Goal: Task Accomplishment & Management: Manage account settings

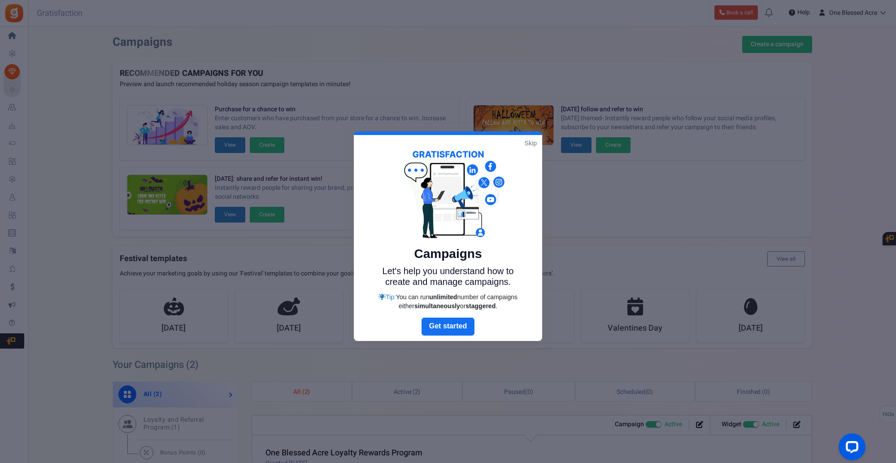
click at [527, 145] on link "Skip" at bounding box center [531, 143] width 12 height 9
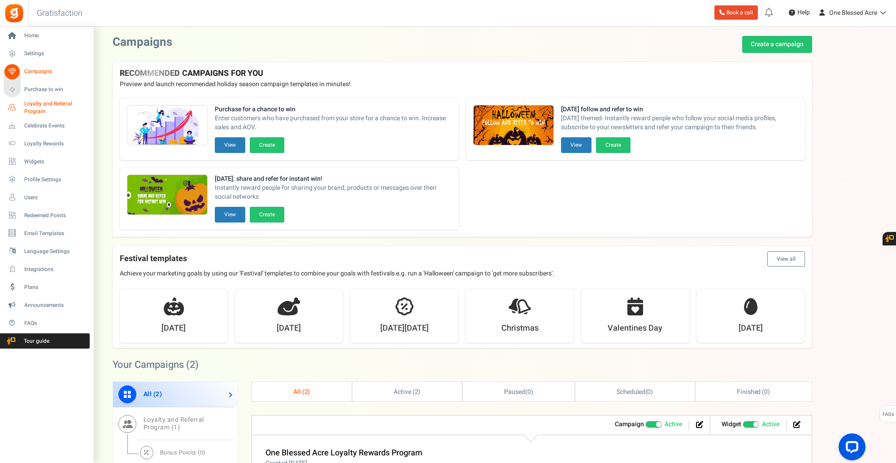
click at [35, 108] on span "Loyalty and Referral Program" at bounding box center [56, 107] width 65 height 15
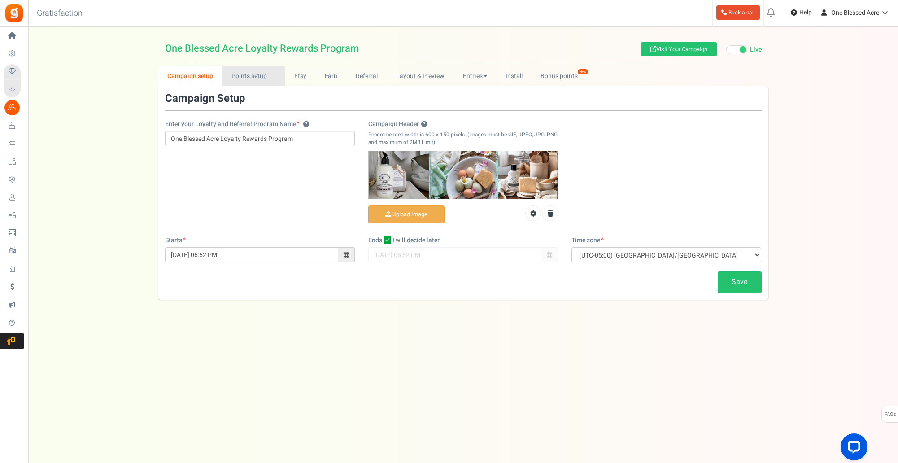
click at [250, 76] on link "Points setup New" at bounding box center [253, 76] width 62 height 20
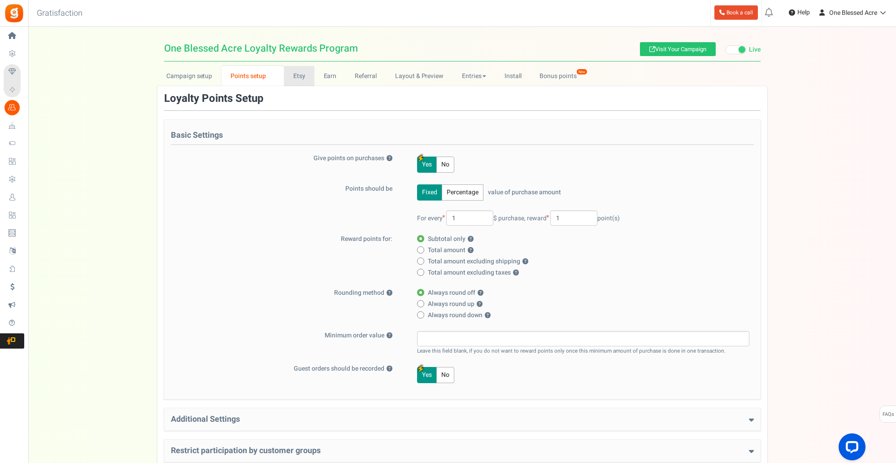
click at [297, 73] on link "Etsy" at bounding box center [299, 76] width 30 height 20
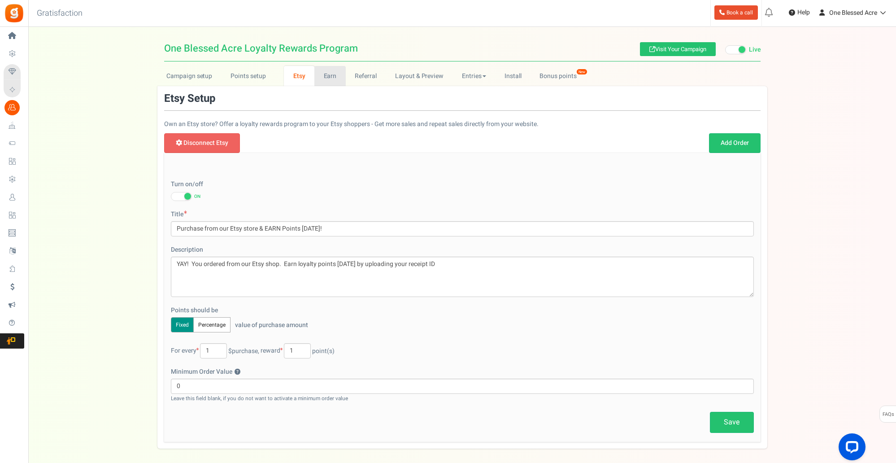
click at [328, 77] on link "Earn" at bounding box center [329, 76] width 31 height 20
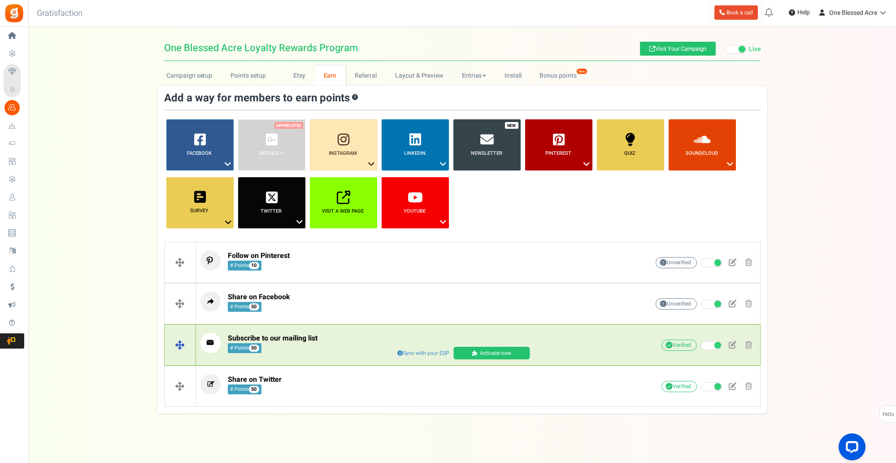
scroll to position [5, 0]
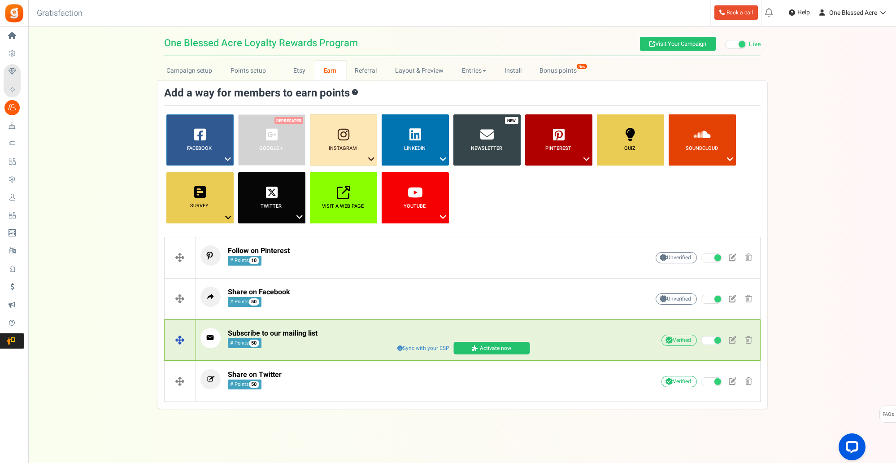
click at [403, 347] on span "Sync with your ESP" at bounding box center [423, 348] width 57 height 10
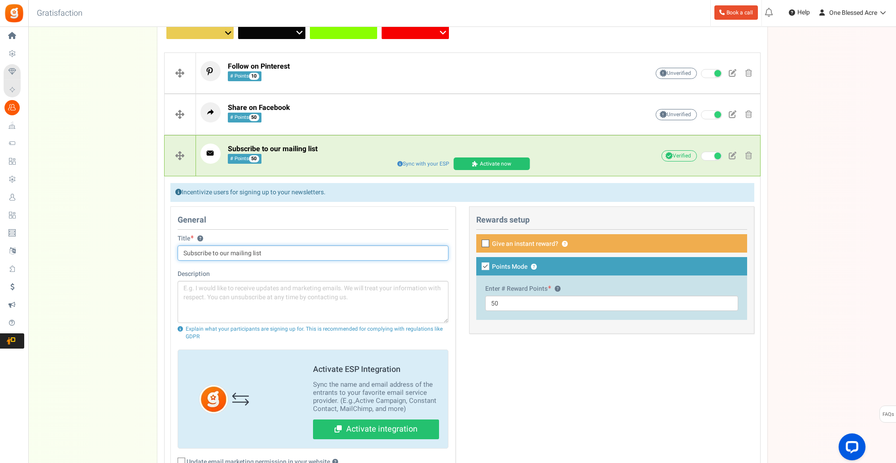
scroll to position [194, 0]
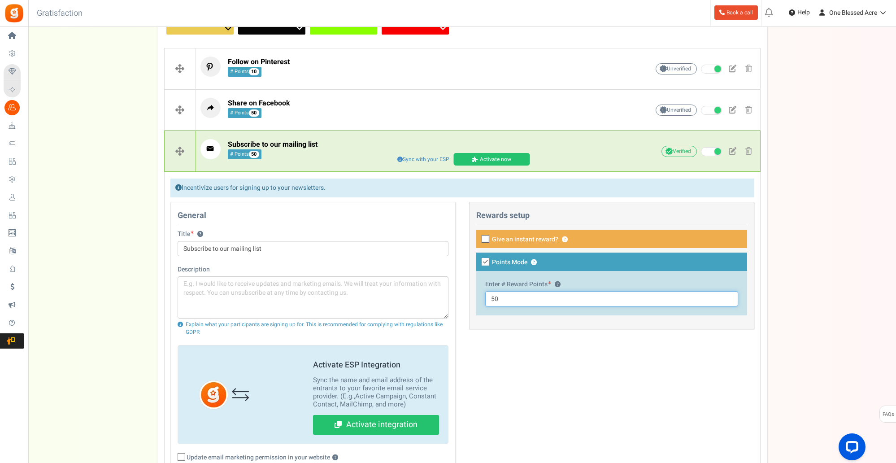
click at [504, 300] on input "50" at bounding box center [611, 298] width 253 height 15
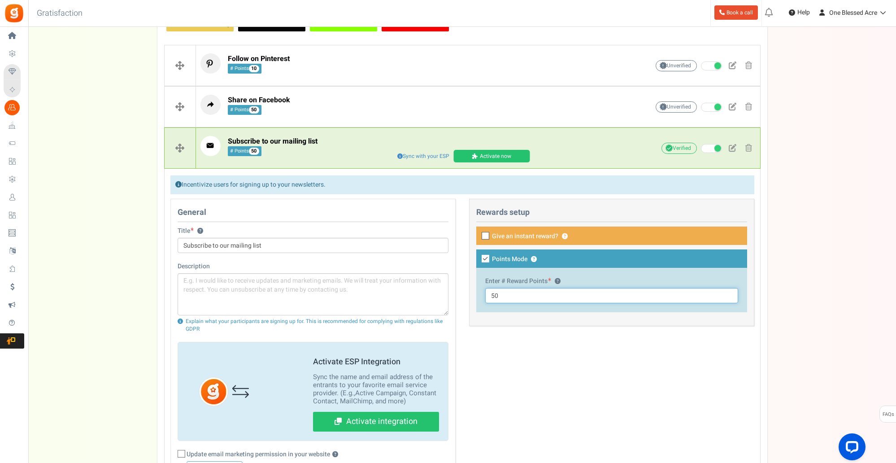
scroll to position [196, 0]
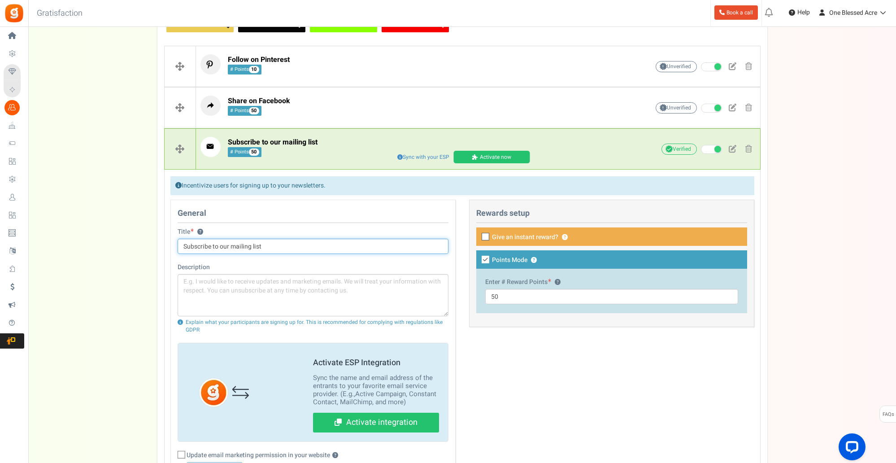
drag, startPoint x: 268, startPoint y: 246, endPoint x: 178, endPoint y: 249, distance: 90.2
click at [178, 249] on input "Subscribe to our mailing list" at bounding box center [313, 246] width 271 height 15
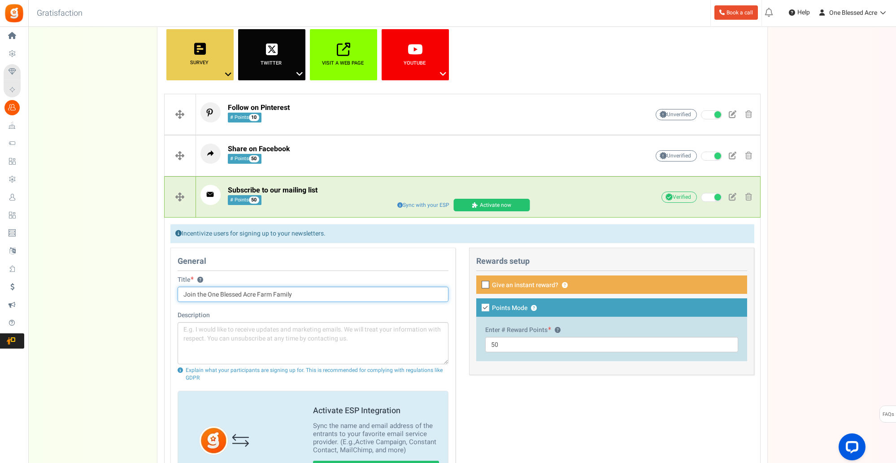
scroll to position [153, 0]
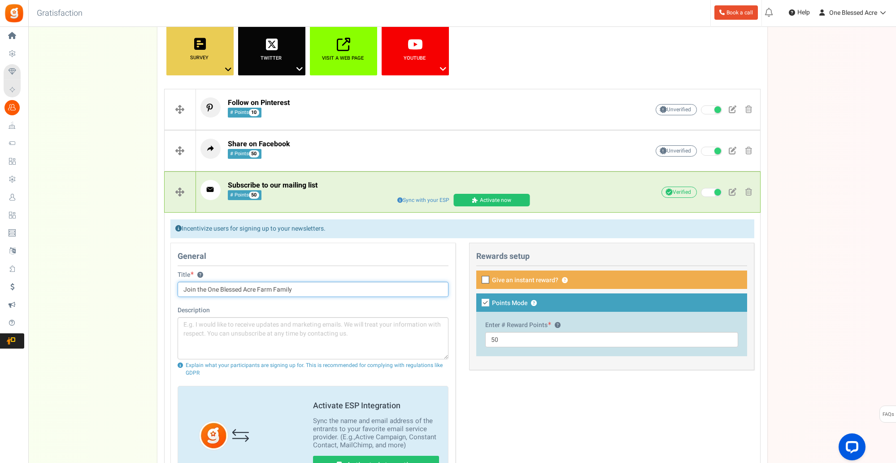
type input "Join the One Blessed Acre Farm Family"
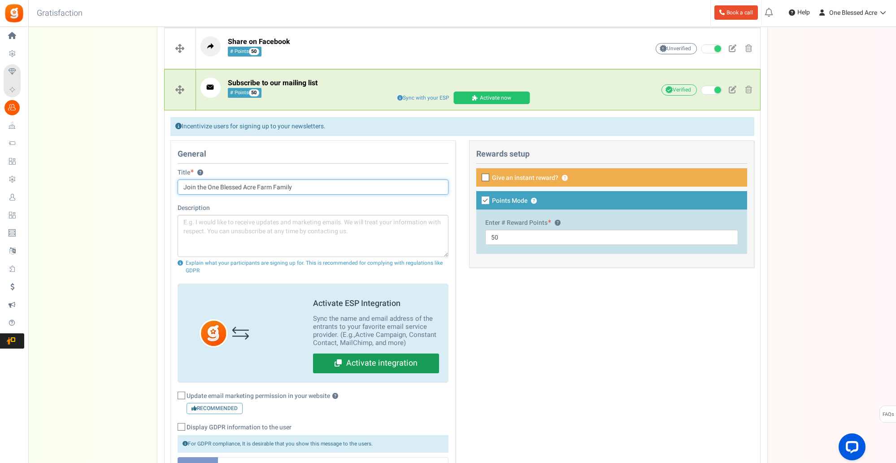
scroll to position [255, 0]
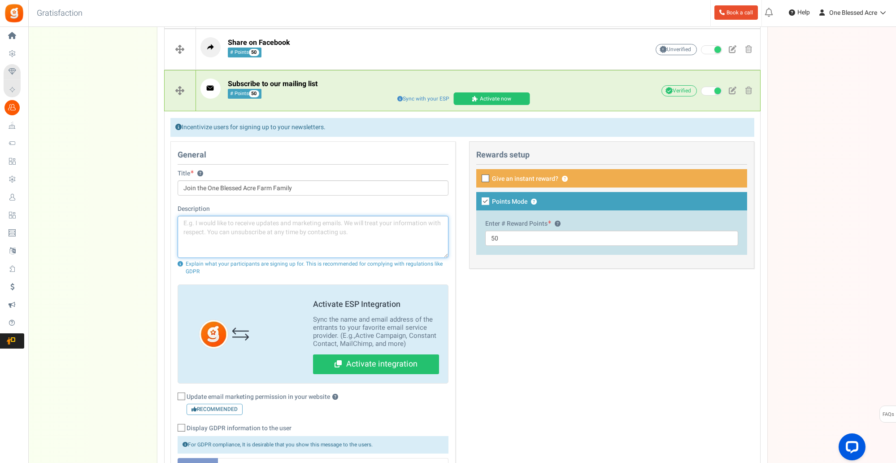
click at [186, 226] on textarea at bounding box center [313, 237] width 271 height 42
paste textarea "Join our One Blessed Acre family newsletter! You’ll enjoy exclusive discount co…"
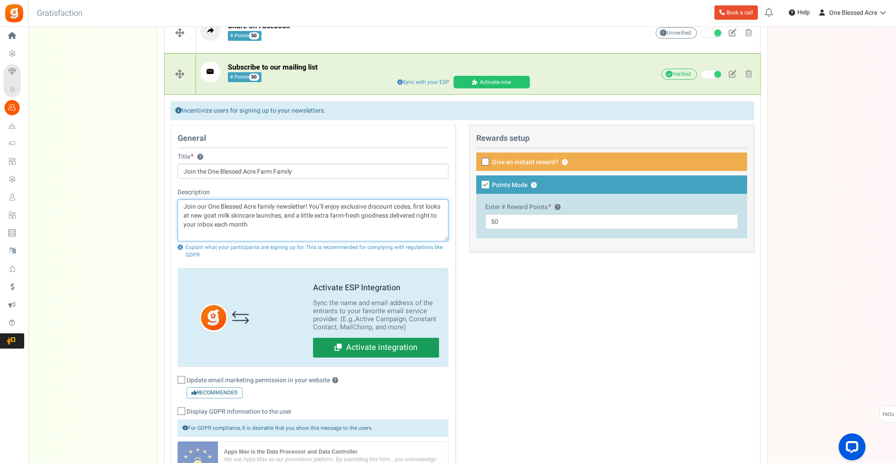
scroll to position [273, 0]
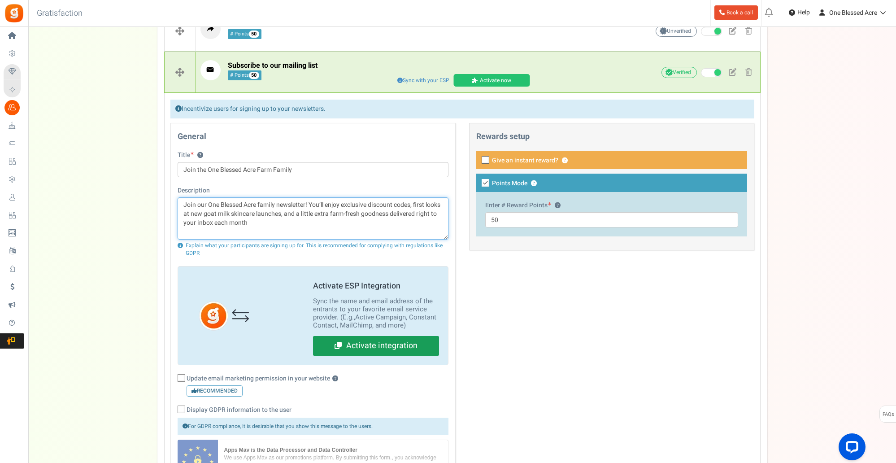
type textarea "Join our One Blessed Acre family newsletter! You’ll enjoy exclusive discount co…"
click at [361, 347] on link "Activate integration" at bounding box center [376, 346] width 126 height 20
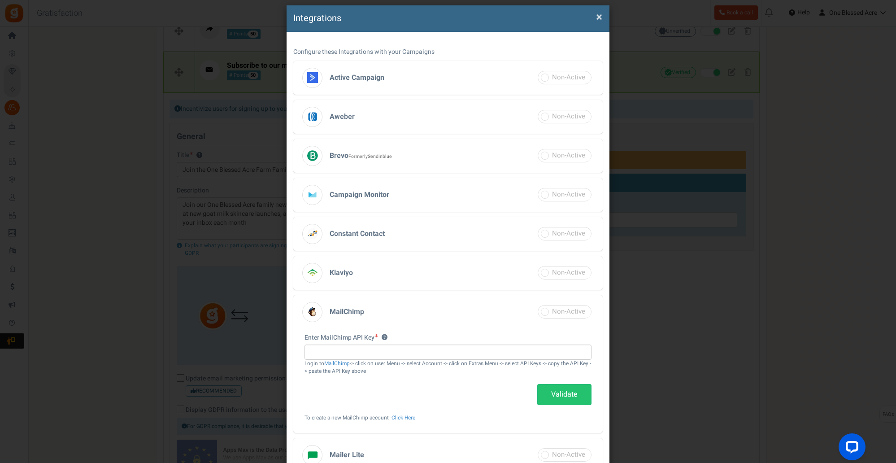
scroll to position [0, 0]
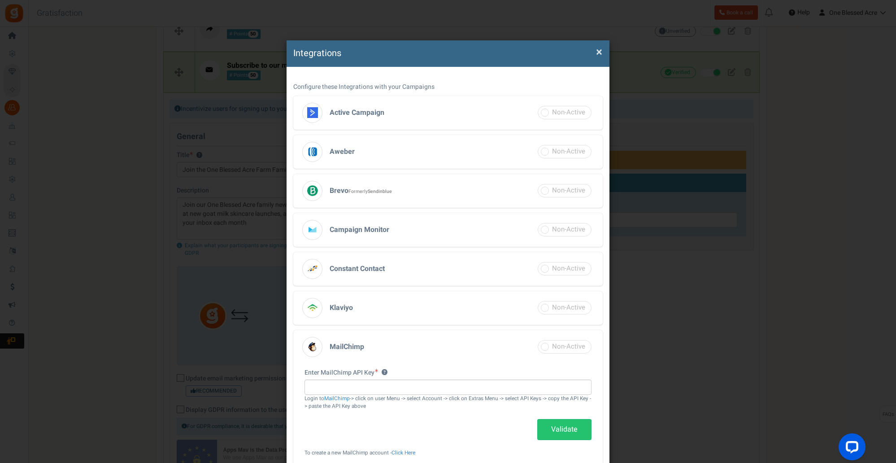
click at [599, 52] on span "×" at bounding box center [599, 51] width 6 height 17
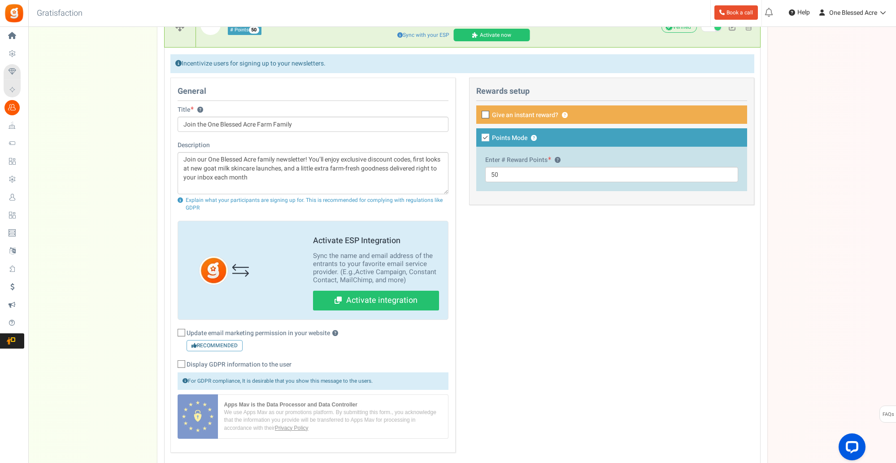
scroll to position [347, 0]
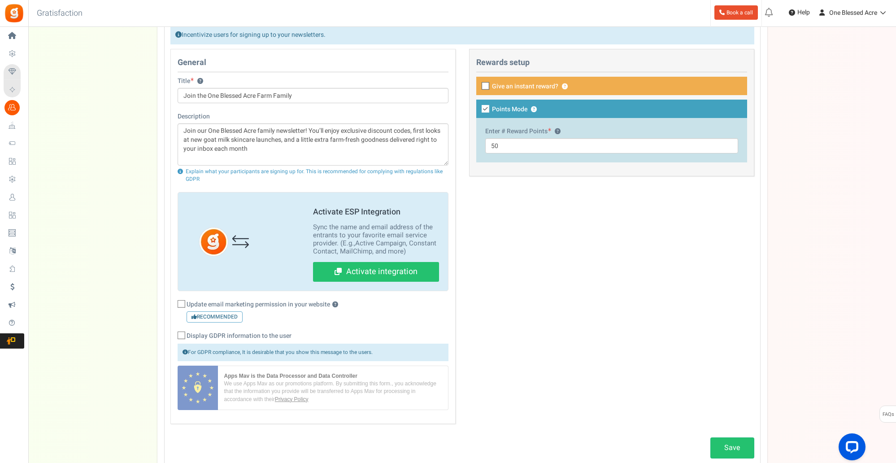
click at [183, 304] on icon at bounding box center [182, 304] width 6 height 6
click at [174, 304] on input "Update email marketing permission in your website ? Recommended" at bounding box center [172, 305] width 6 height 6
checkbox input "true"
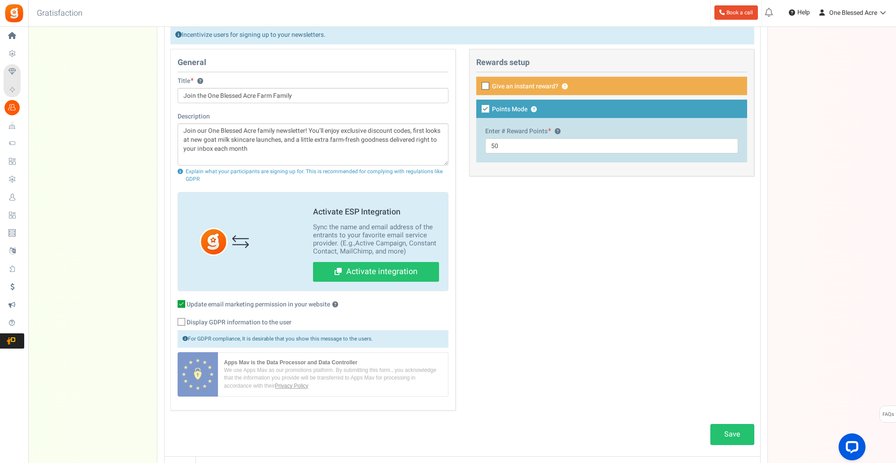
scroll to position [349, 0]
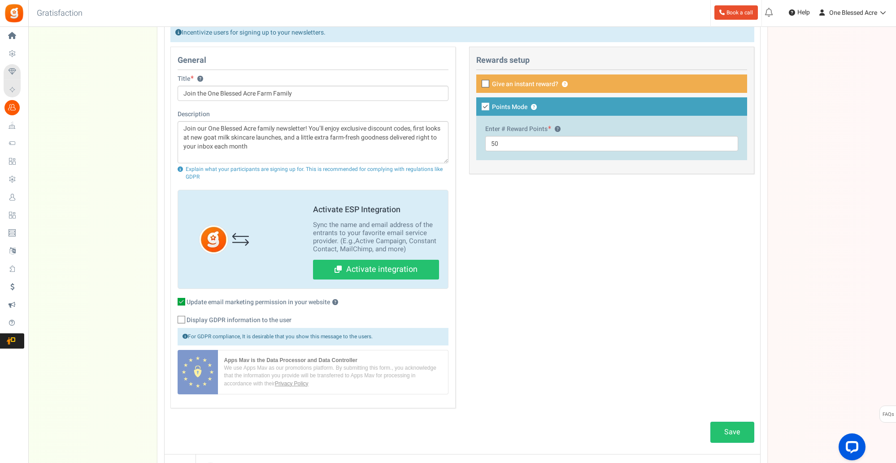
click at [183, 319] on icon at bounding box center [182, 320] width 6 height 6
click at [174, 319] on input "Display GDPR information to the user" at bounding box center [172, 321] width 6 height 6
checkbox input "true"
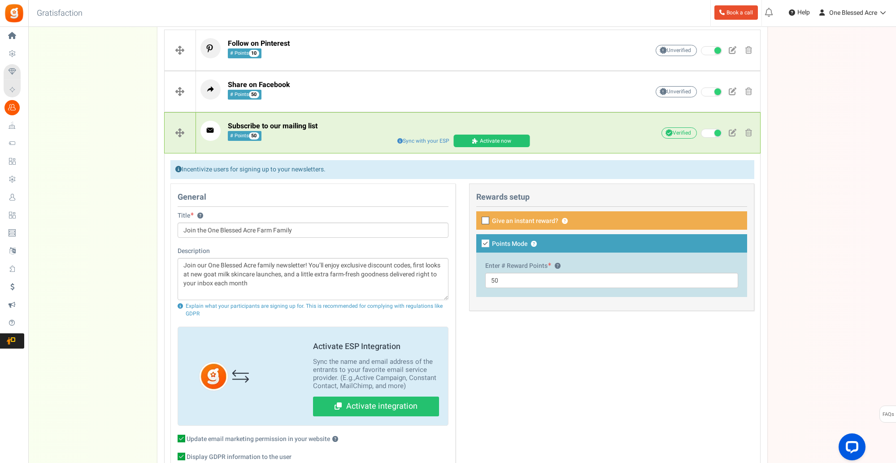
scroll to position [210, 0]
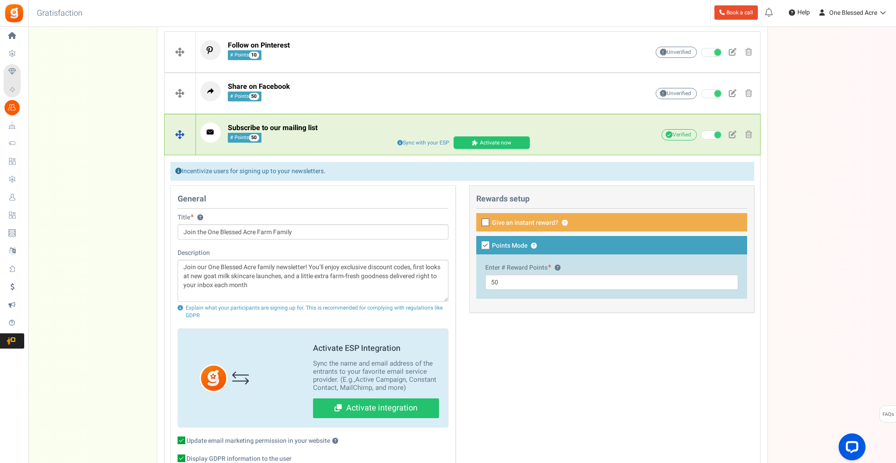
click at [477, 142] on span at bounding box center [476, 142] width 8 height 5
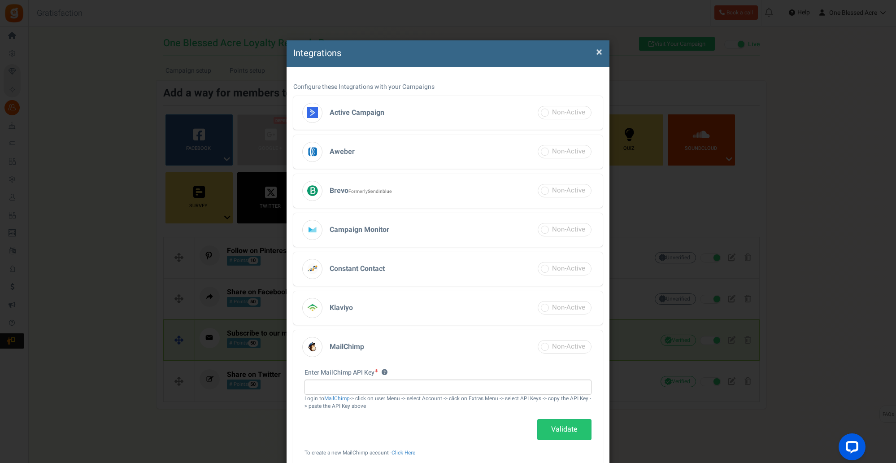
scroll to position [5, 0]
click at [596, 54] on span "×" at bounding box center [599, 51] width 6 height 17
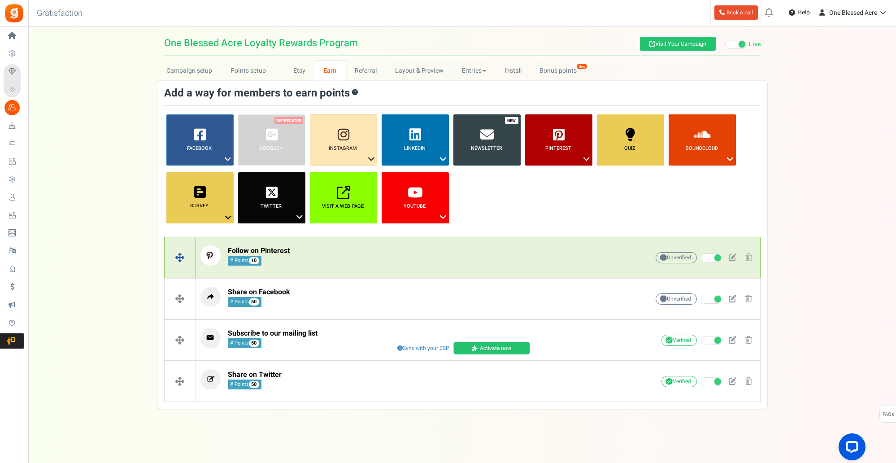
scroll to position [0, 0]
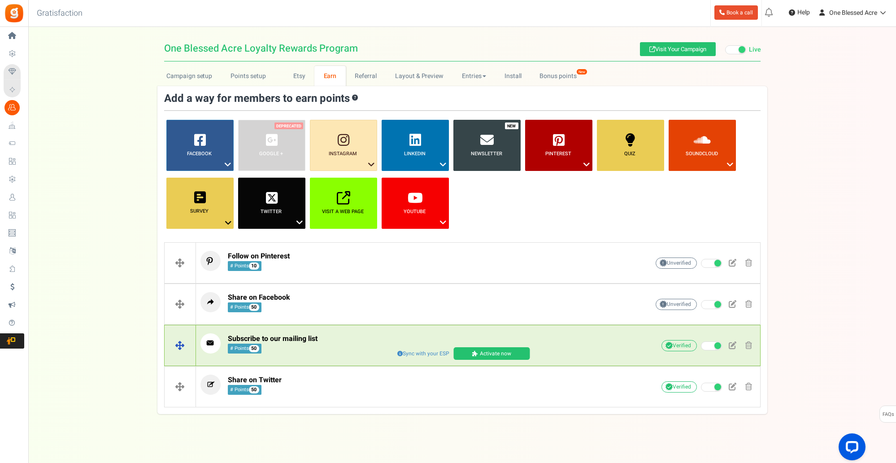
click at [326, 348] on p "Subscribe to our mailing list # Points 50" at bounding box center [410, 343] width 421 height 20
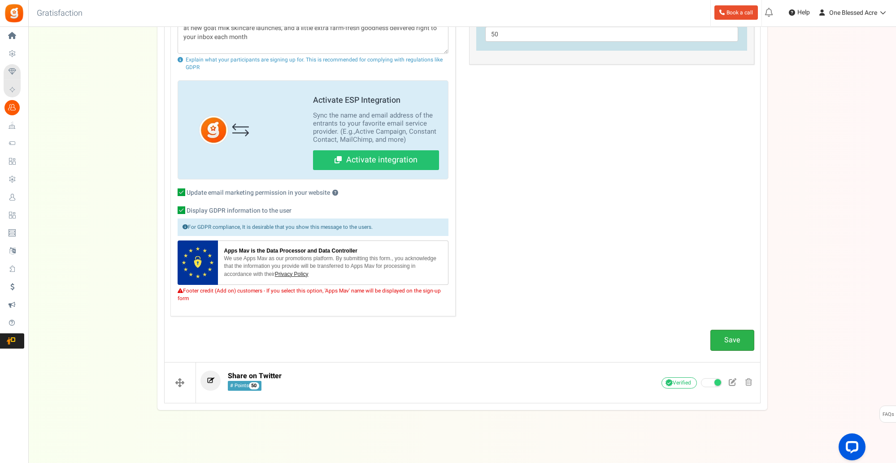
scroll to position [460, 0]
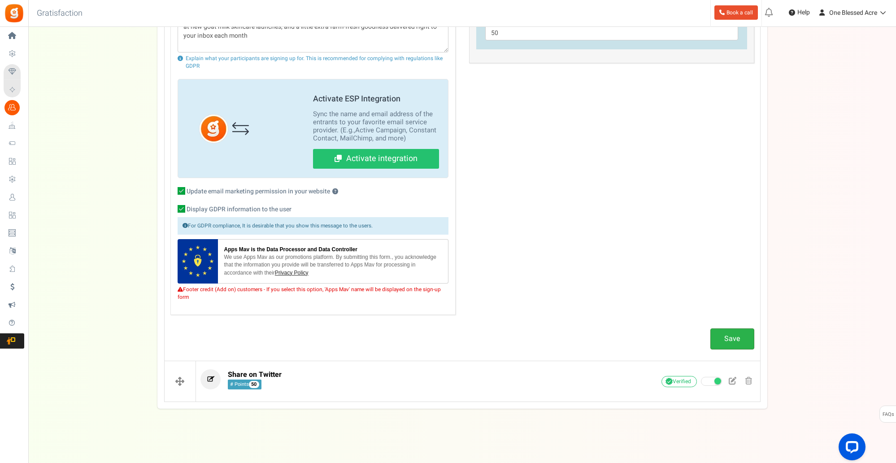
click at [719, 338] on link "Save" at bounding box center [732, 338] width 44 height 21
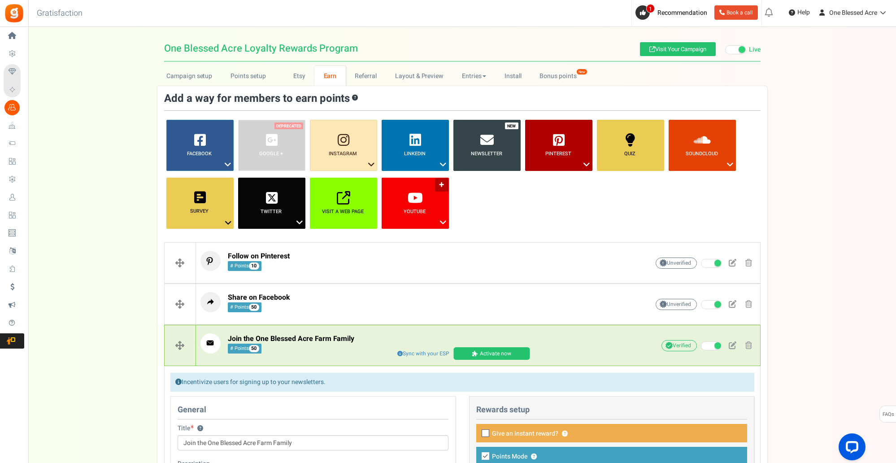
scroll to position [4, 0]
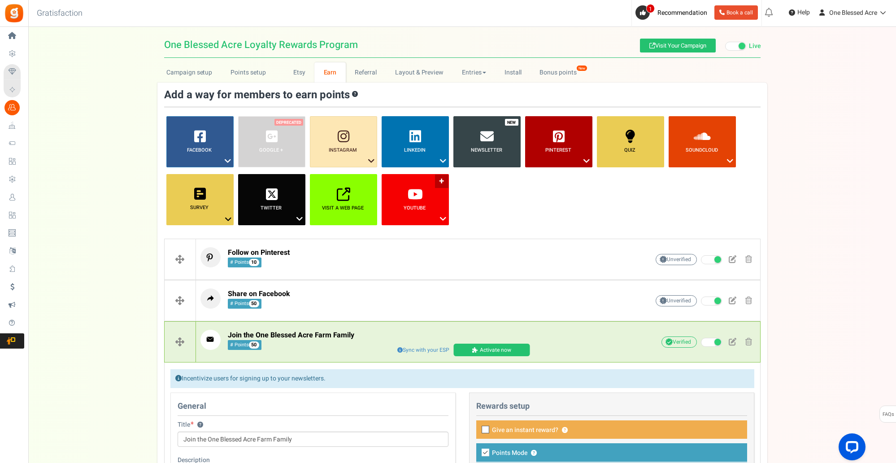
click at [413, 211] on b "YouTube" at bounding box center [415, 208] width 22 height 8
click at [412, 235] on link "Subscribe To My Channel" at bounding box center [415, 235] width 72 height 11
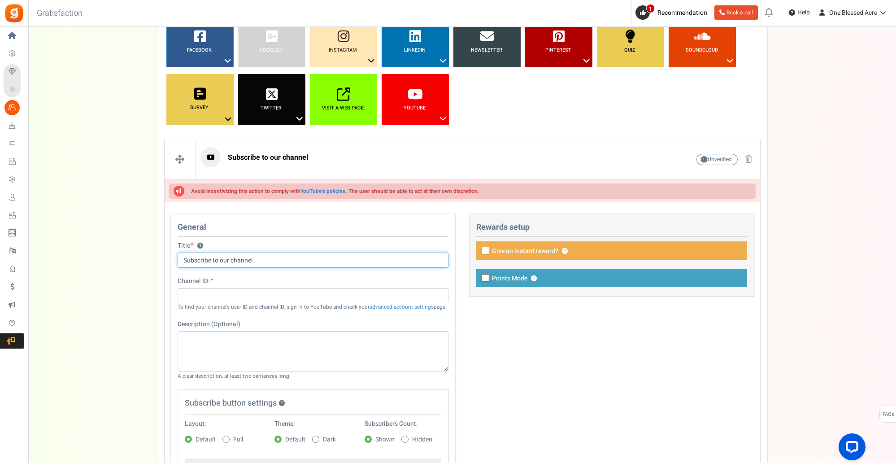
scroll to position [103, 0]
drag, startPoint x: 259, startPoint y: 263, endPoint x: 173, endPoint y: 259, distance: 86.2
click at [173, 259] on div "Title ? Subscribe to our channel Tip! Your title should show the huge savings &…" at bounding box center [313, 255] width 284 height 26
type input "F"
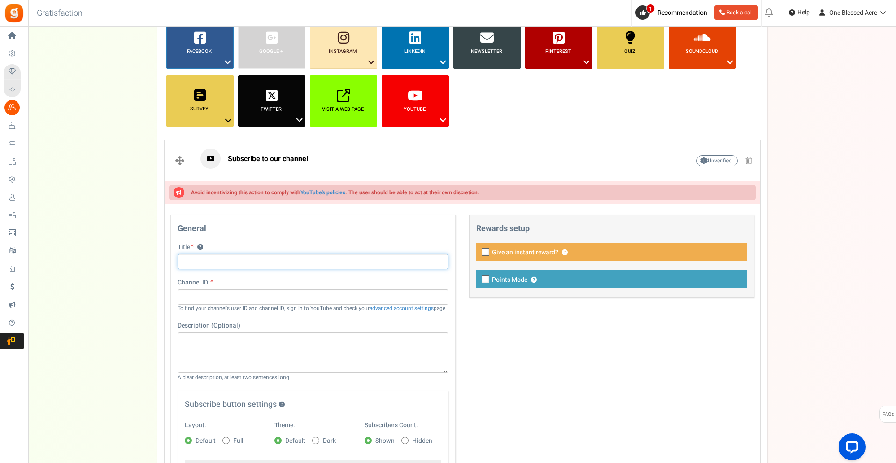
paste input "Goat Milk Goodness on YouTube"
type input "Goat Milk Goodness on YouTube"
click at [184, 298] on input "text" at bounding box center [313, 296] width 271 height 15
paste input "mGS6iwKJAC4PDkohimgv7g"
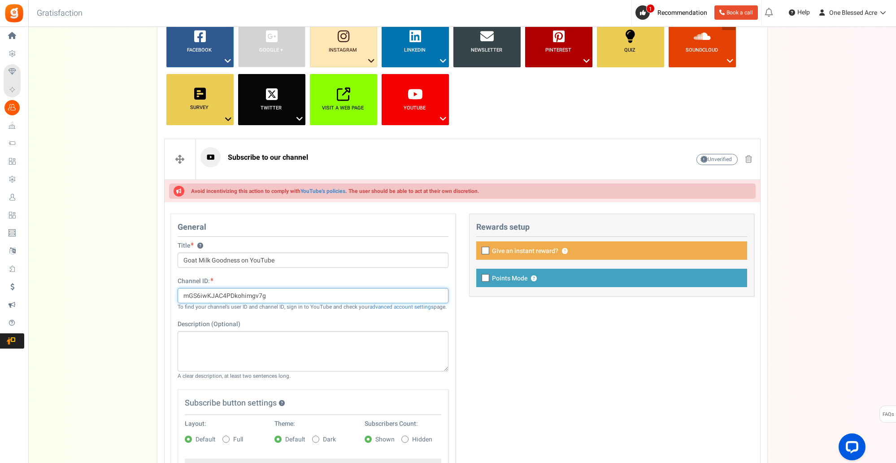
scroll to position [103, 0]
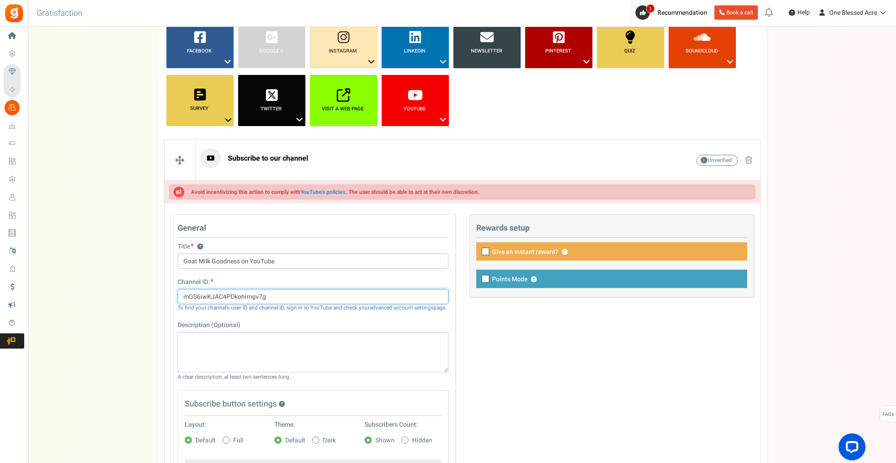
type input "mGS6iwKJAC4PDkohimgv7g"
drag, startPoint x: 270, startPoint y: 300, endPoint x: 156, endPoint y: 300, distance: 114.8
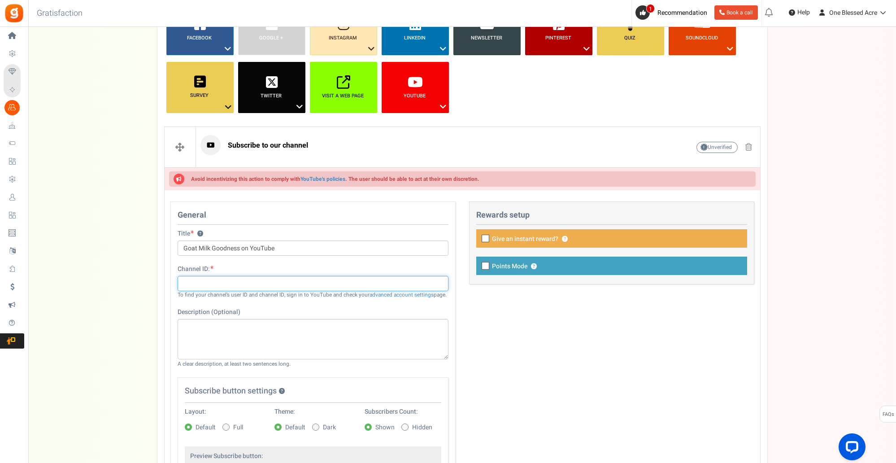
scroll to position [121, 0]
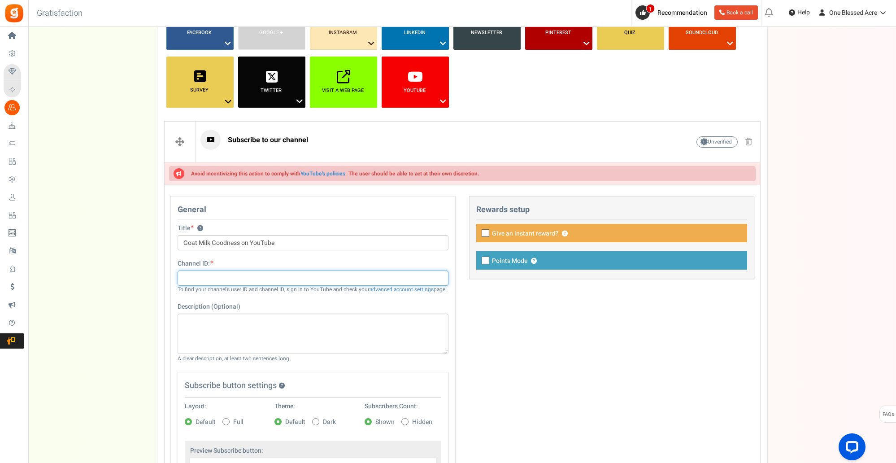
paste input "UCmGS6iwKJAC4PDkohimgv7g"
type input "UCmGS6iwKJAC4PDkohimgv7g"
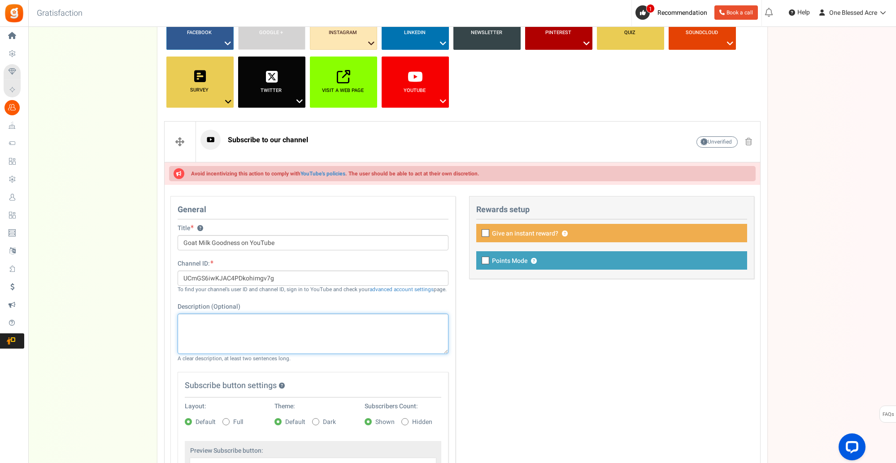
paste textarea "Sharing farm-to-skin goat milk skincare, behind-the-scenes from our homestead, …"
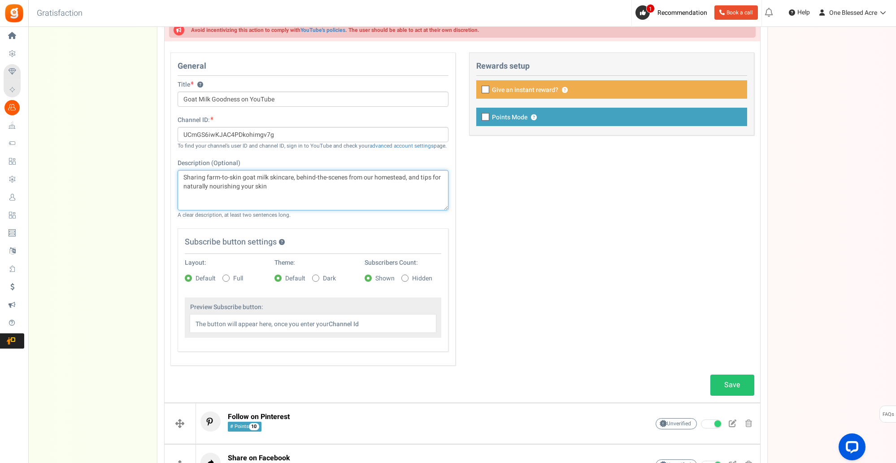
scroll to position [265, 0]
type textarea "Sharing farm-to-skin goat milk skincare, behind-the-scenes from our homestead, …"
click at [487, 87] on div at bounding box center [611, 89] width 271 height 18
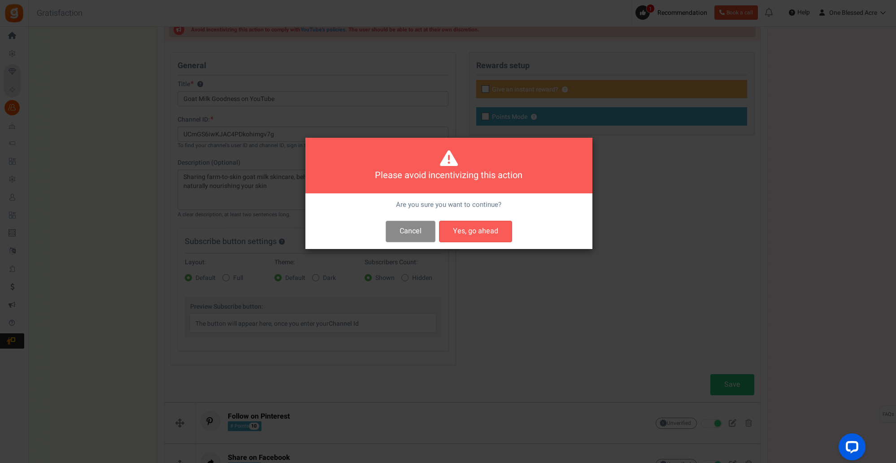
scroll to position [265, 0]
click at [415, 234] on button "Cancel" at bounding box center [411, 231] width 50 height 21
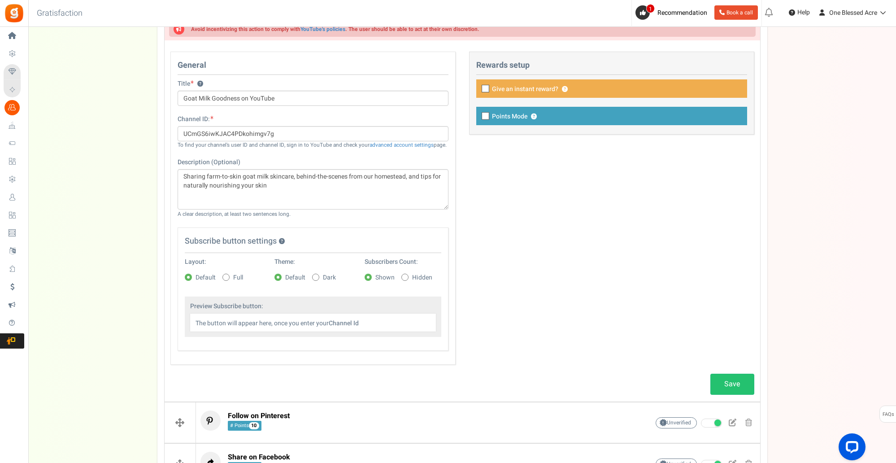
click at [493, 115] on div at bounding box center [611, 116] width 271 height 18
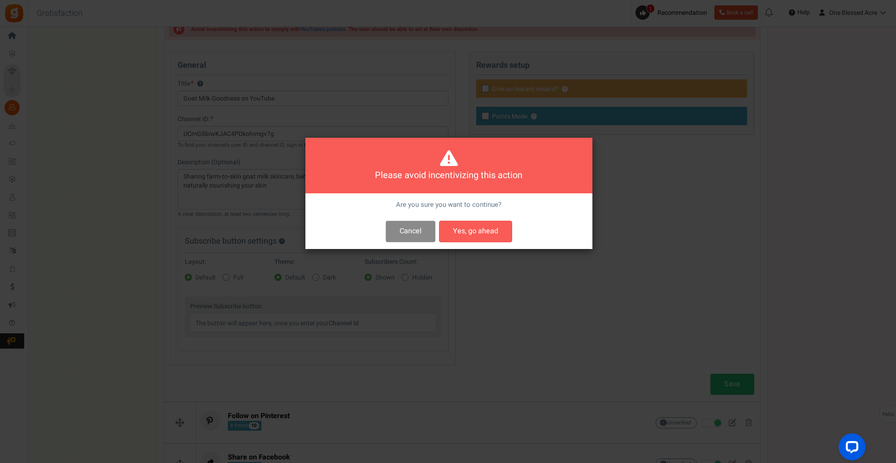
click at [408, 232] on button "Cancel" at bounding box center [411, 231] width 50 height 21
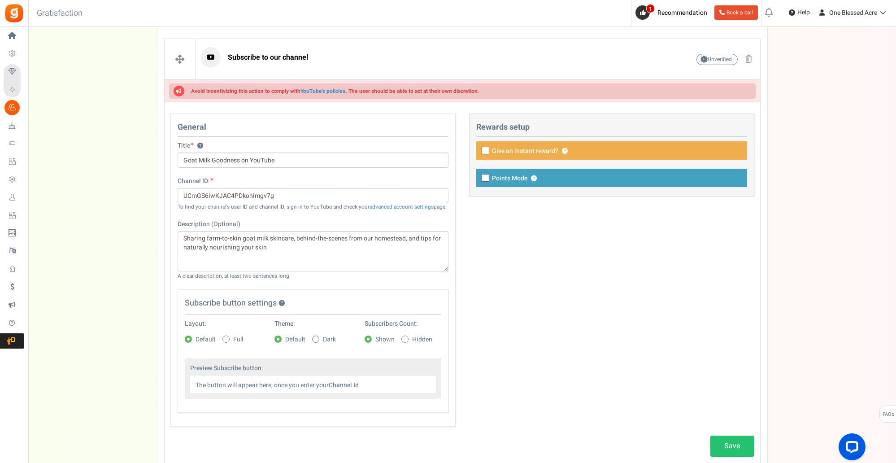
scroll to position [213, 0]
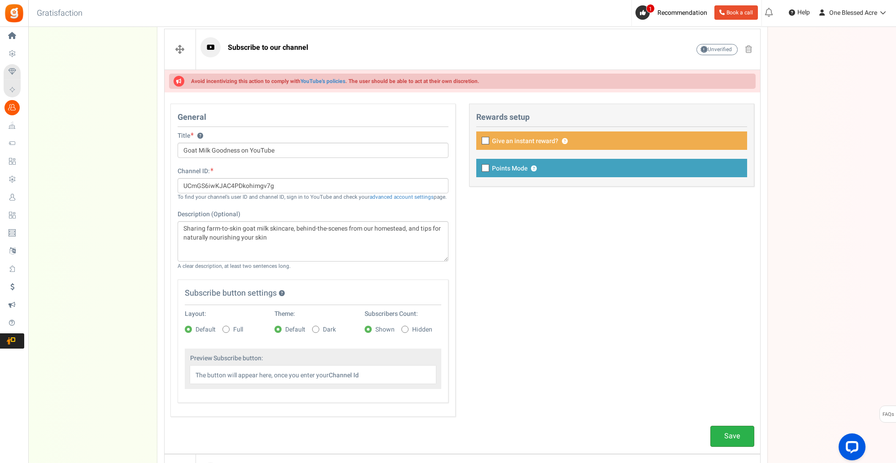
click at [734, 437] on link "Save" at bounding box center [732, 436] width 44 height 21
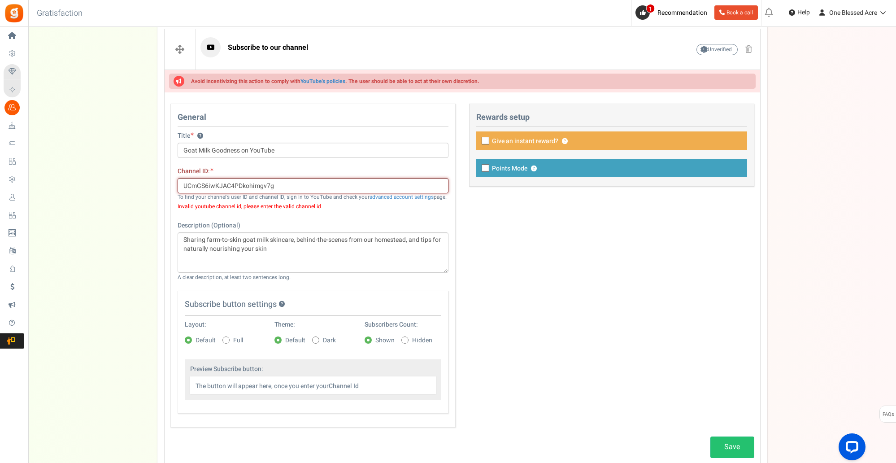
drag, startPoint x: 277, startPoint y: 185, endPoint x: 148, endPoint y: 185, distance: 128.7
click at [148, 185] on div "Campaign setup Points setup New Etsy Earn Referral Reward reviews WOO LOOX [DOM…" at bounding box center [462, 471] width 868 height 1239
paste input "UCmGS6iwKJAC4PDkohimgv7g"
type input "UCmGS6iwKJAC4PDkohimgv7g"
click at [723, 441] on link "Save" at bounding box center [732, 446] width 44 height 21
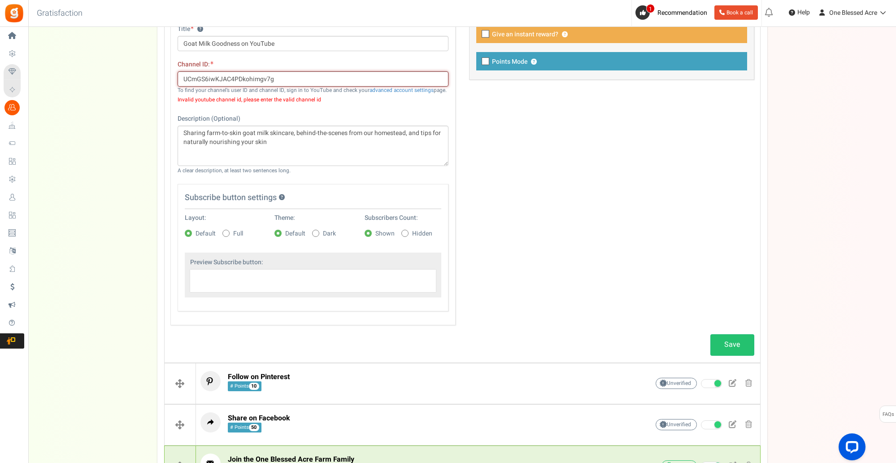
scroll to position [327, 0]
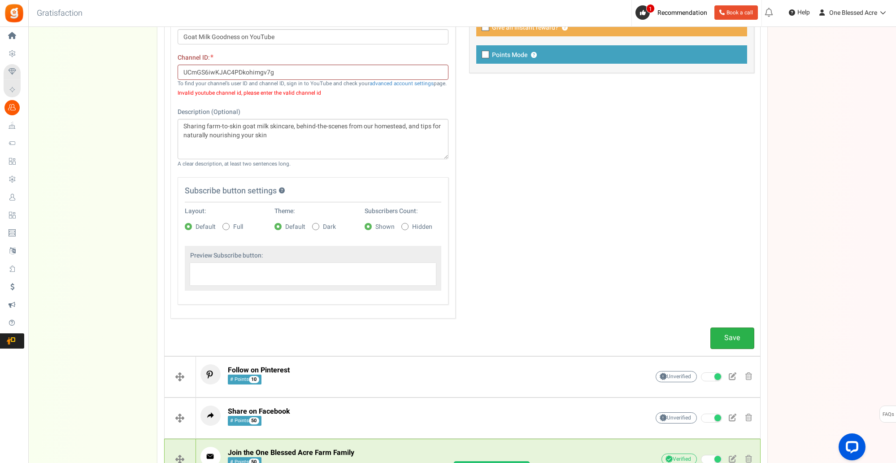
click at [729, 341] on link "Save" at bounding box center [732, 337] width 44 height 21
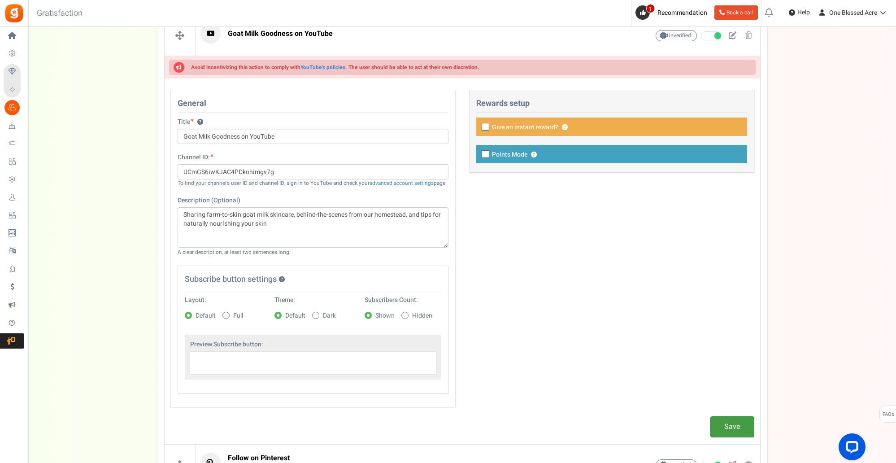
scroll to position [226, 0]
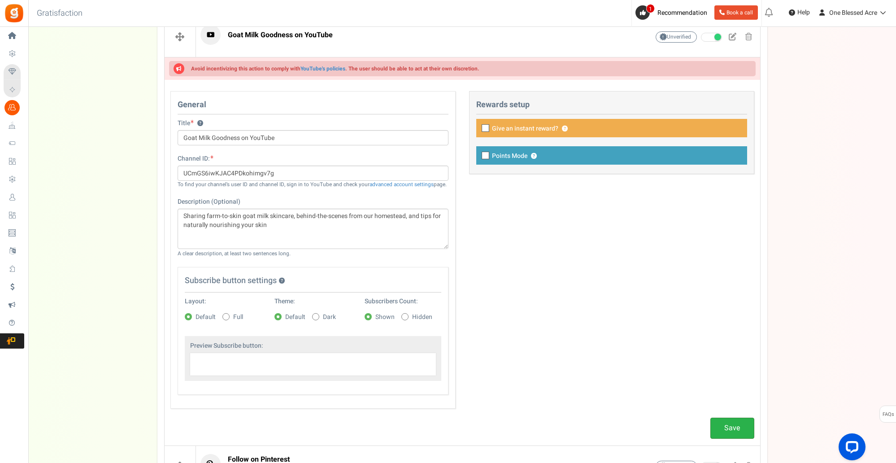
click at [730, 427] on link "Save" at bounding box center [732, 428] width 44 height 21
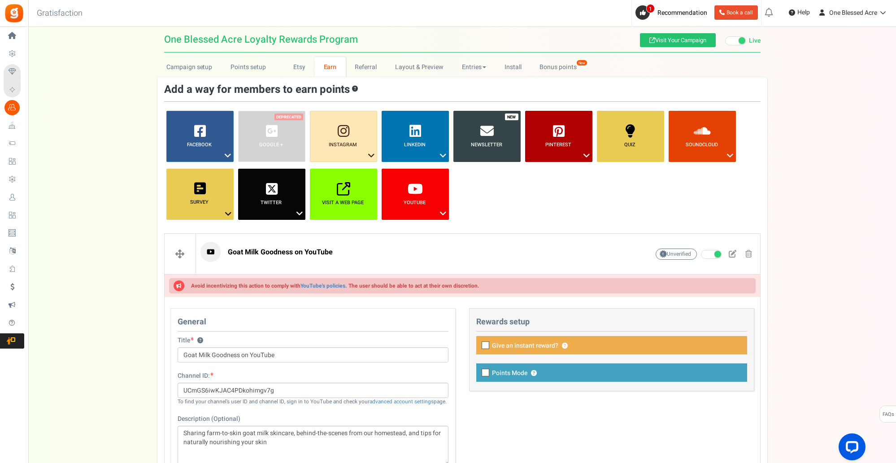
scroll to position [0, 0]
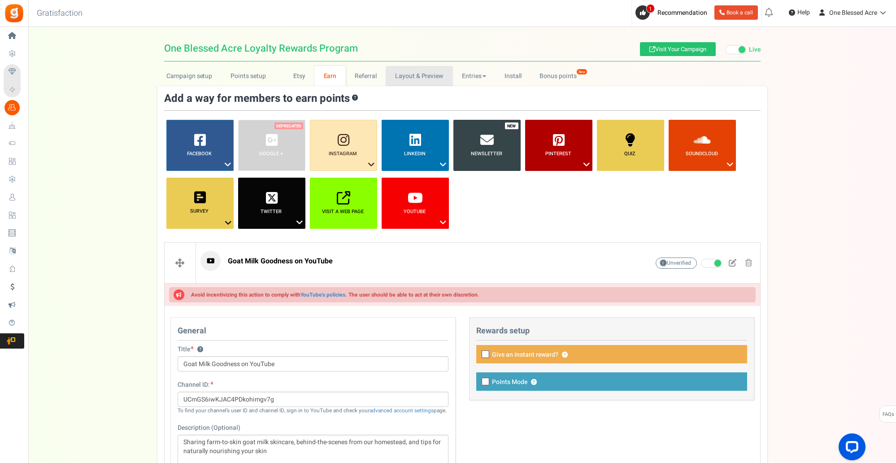
click at [426, 76] on link "Layout & Preview" at bounding box center [419, 76] width 67 height 20
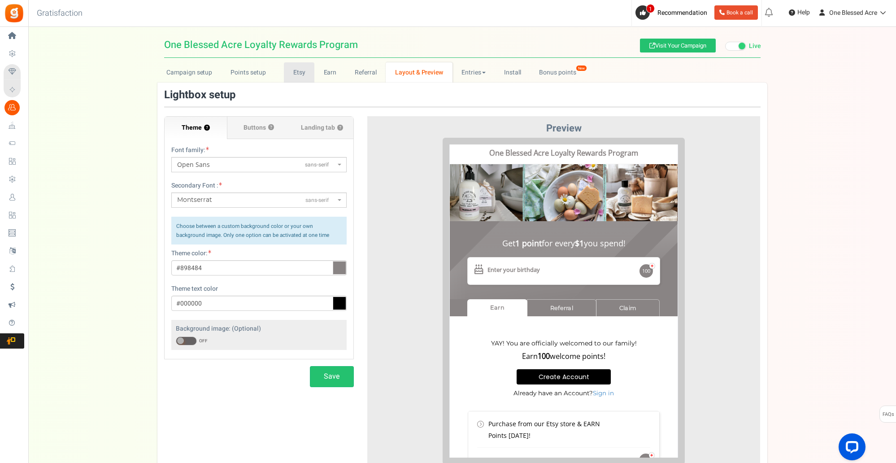
scroll to position [7, 0]
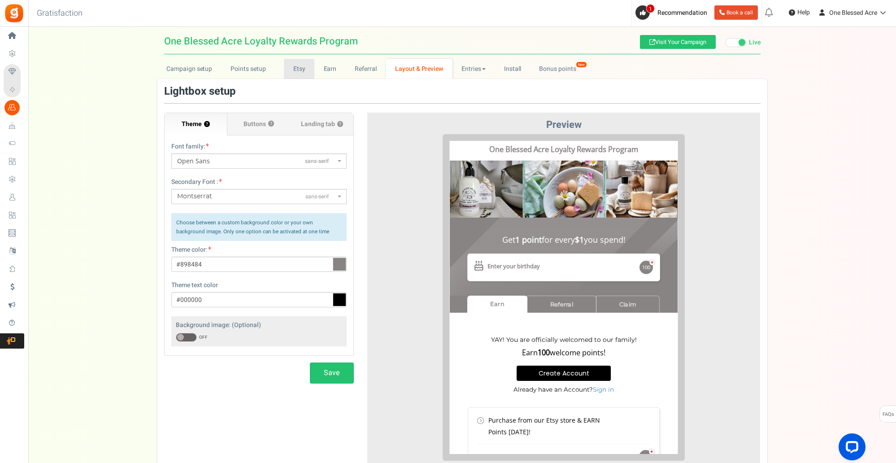
click at [297, 74] on link "Etsy" at bounding box center [299, 69] width 30 height 20
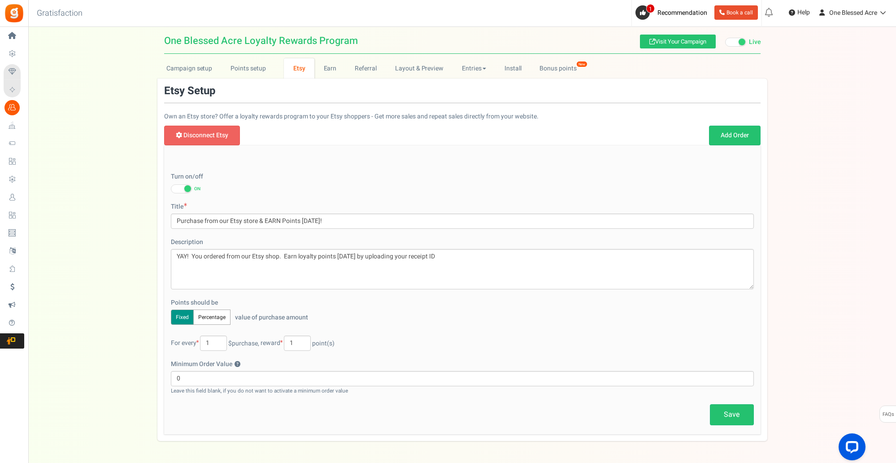
scroll to position [9, 0]
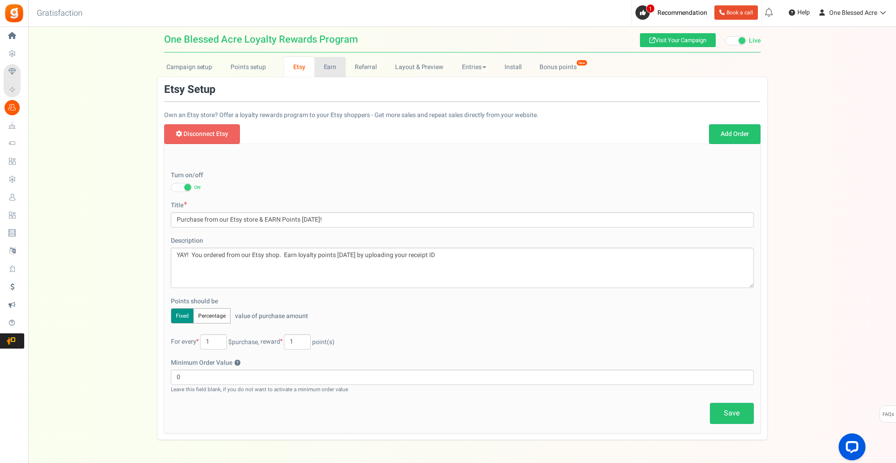
click at [332, 68] on link "Earn" at bounding box center [329, 67] width 31 height 20
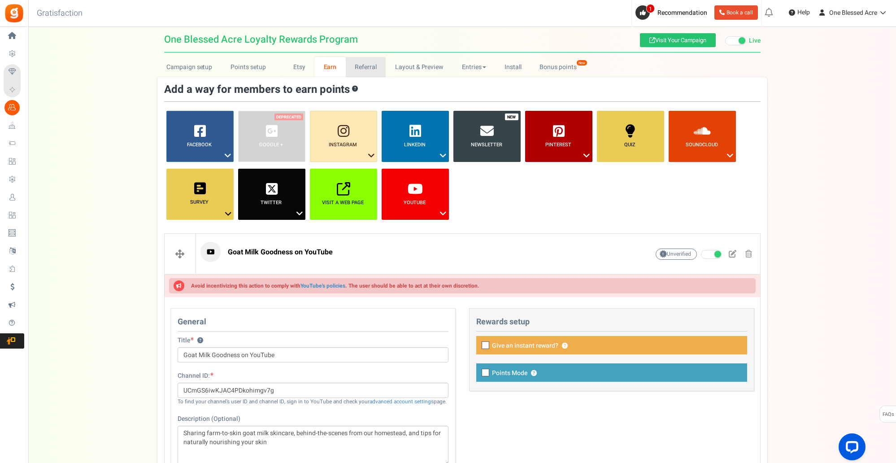
click at [358, 67] on link "Referral" at bounding box center [366, 67] width 40 height 20
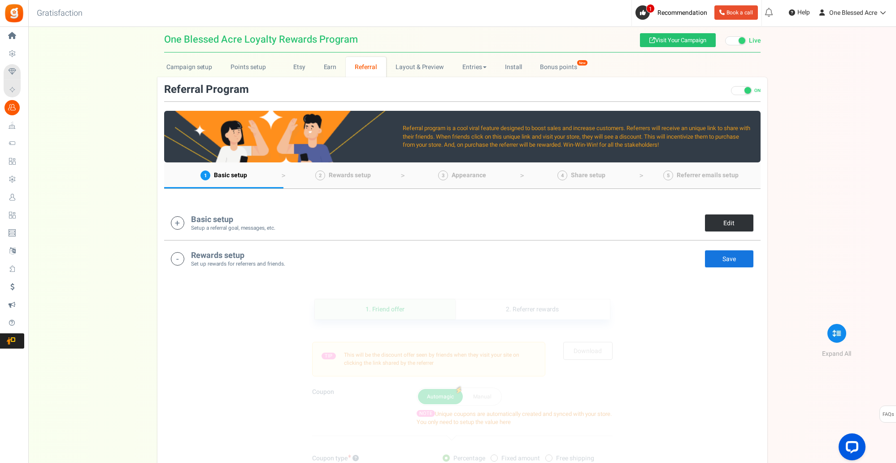
click at [724, 221] on link "Edit" at bounding box center [729, 223] width 49 height 18
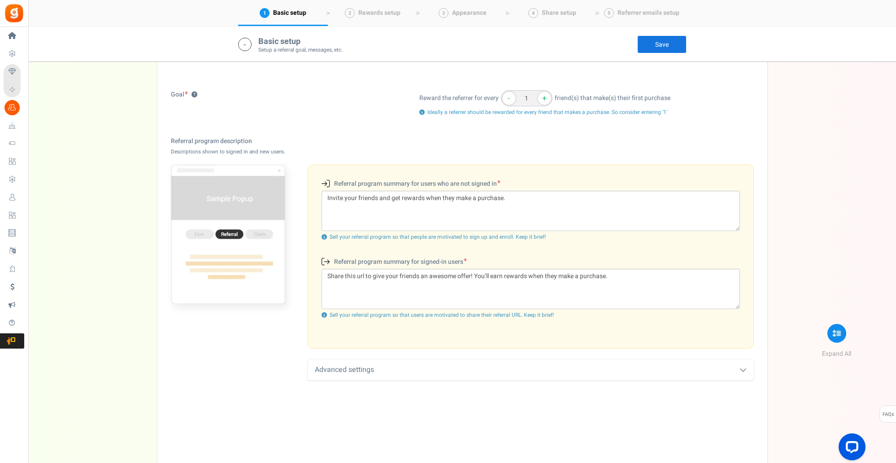
scroll to position [187, 0]
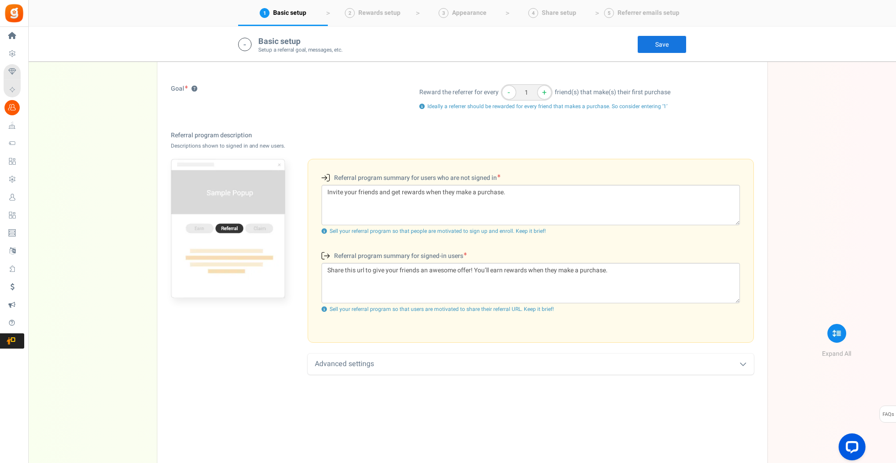
click at [656, 44] on link "Save" at bounding box center [661, 44] width 49 height 18
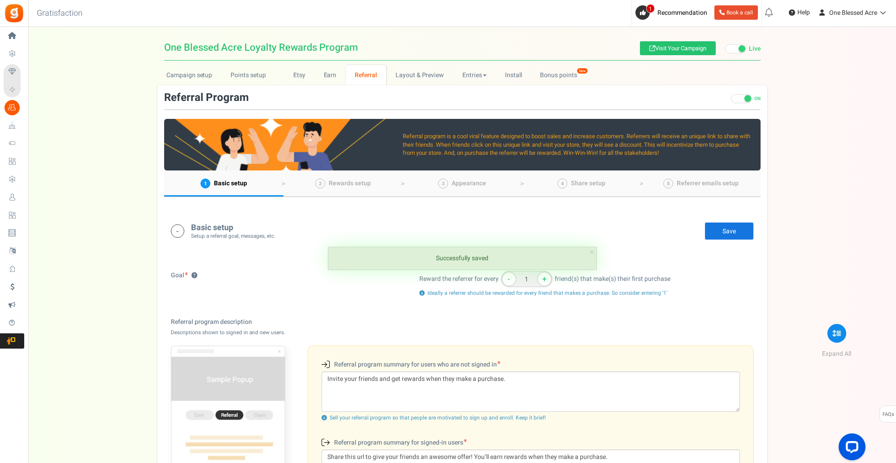
scroll to position [0, 0]
